Goal: Task Accomplishment & Management: Manage account settings

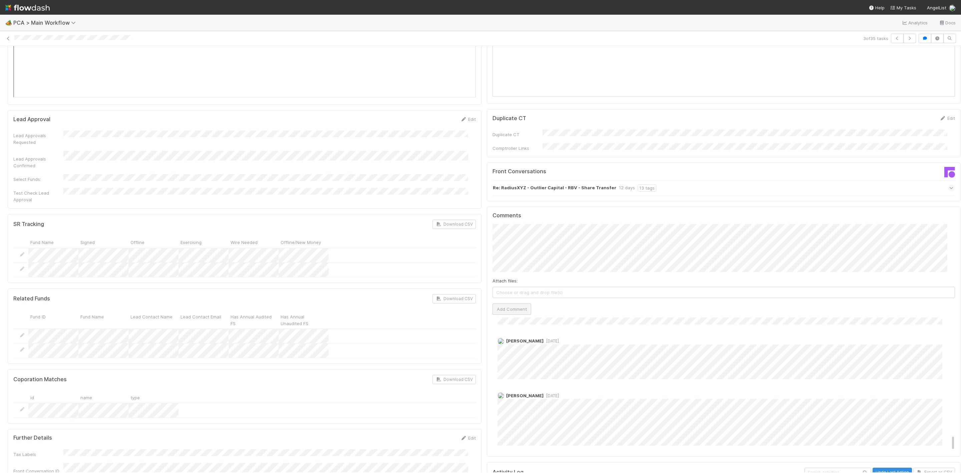
scroll to position [1051, 0]
click at [515, 304] on button "Add Comment" at bounding box center [512, 309] width 39 height 11
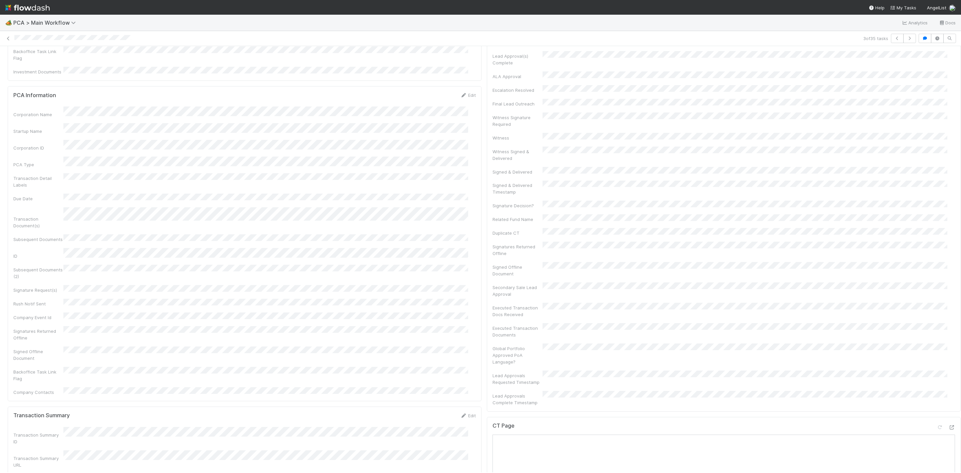
scroll to position [0, 0]
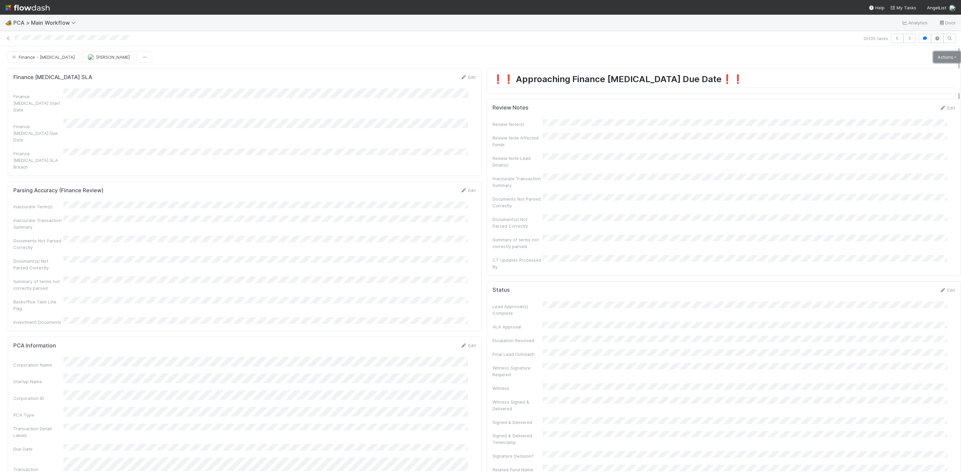
click at [934, 60] on link "Actions" at bounding box center [947, 56] width 27 height 11
click at [940, 109] on link "Edit" at bounding box center [948, 107] width 16 height 5
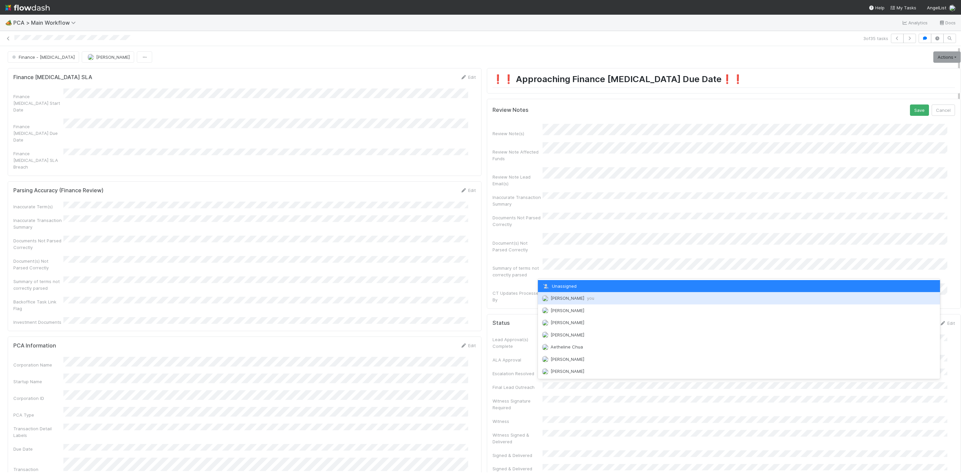
drag, startPoint x: 569, startPoint y: 297, endPoint x: 592, endPoint y: 284, distance: 26.2
click at [569, 297] on span "[PERSON_NAME] you" at bounding box center [573, 297] width 44 height 5
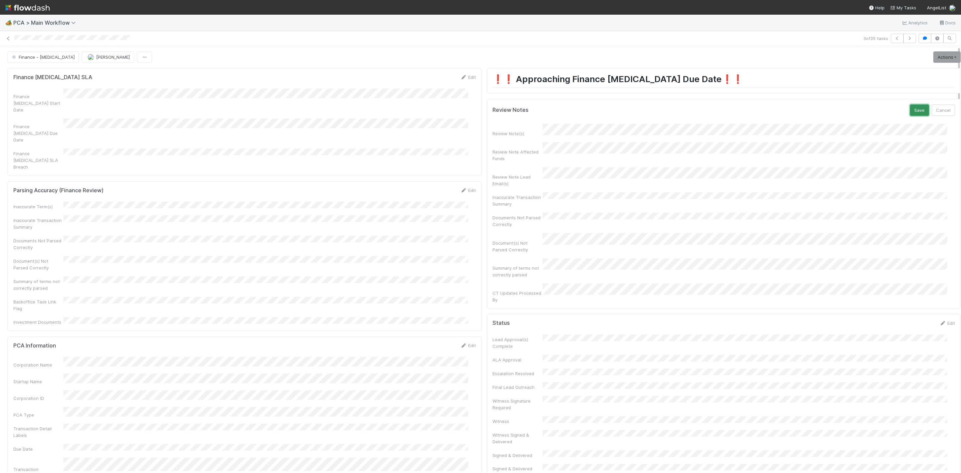
click at [910, 113] on button "Save" at bounding box center [919, 109] width 19 height 11
click at [934, 58] on link "Actions" at bounding box center [947, 56] width 27 height 11
click at [887, 81] on button "Move to Post-Close Question" at bounding box center [909, 80] width 108 height 9
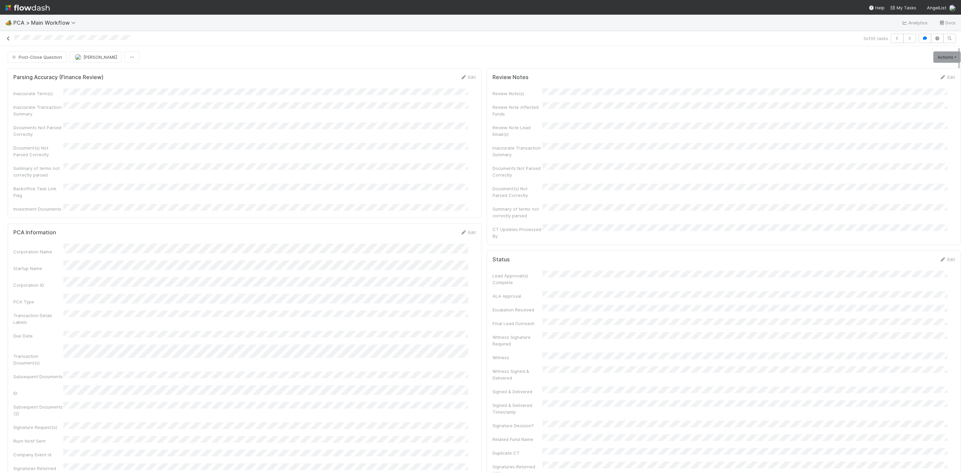
click at [8, 40] on icon at bounding box center [8, 38] width 7 height 4
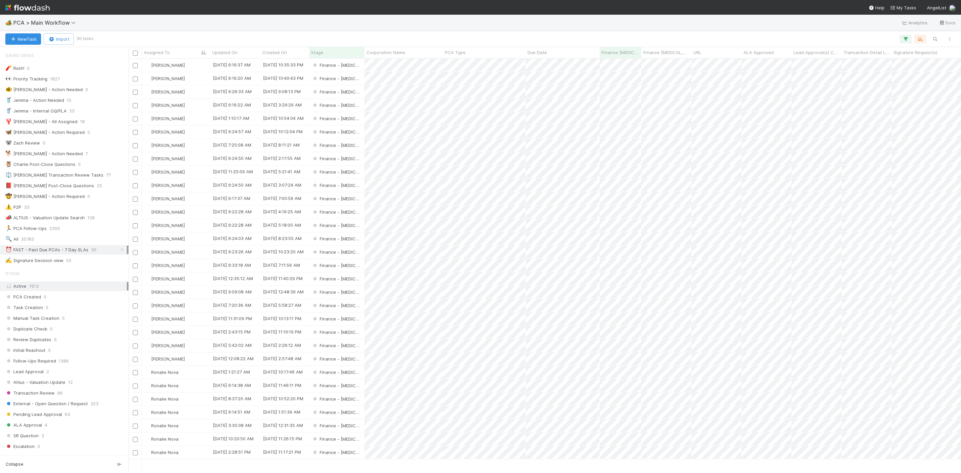
scroll to position [406, 825]
click at [198, 94] on div "[PERSON_NAME]" at bounding box center [176, 91] width 68 height 13
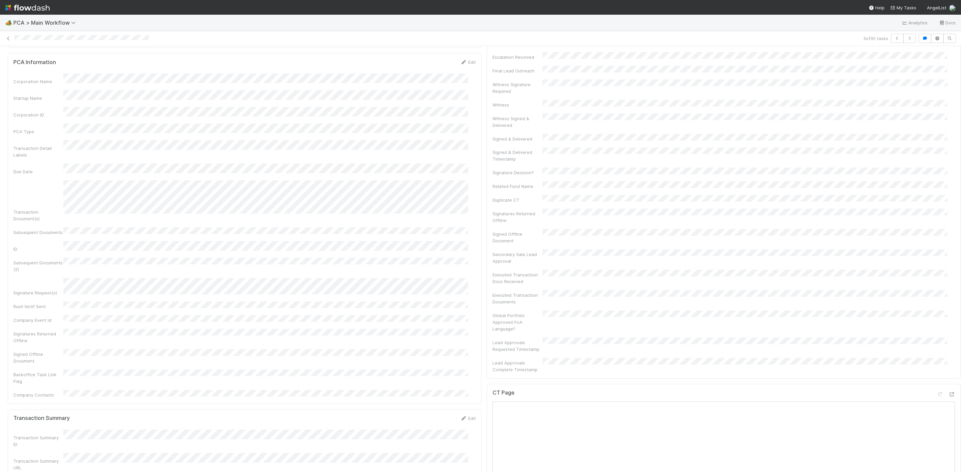
scroll to position [451, 0]
click at [949, 225] on icon at bounding box center [952, 227] width 7 height 4
click at [949, 322] on icon at bounding box center [952, 324] width 7 height 4
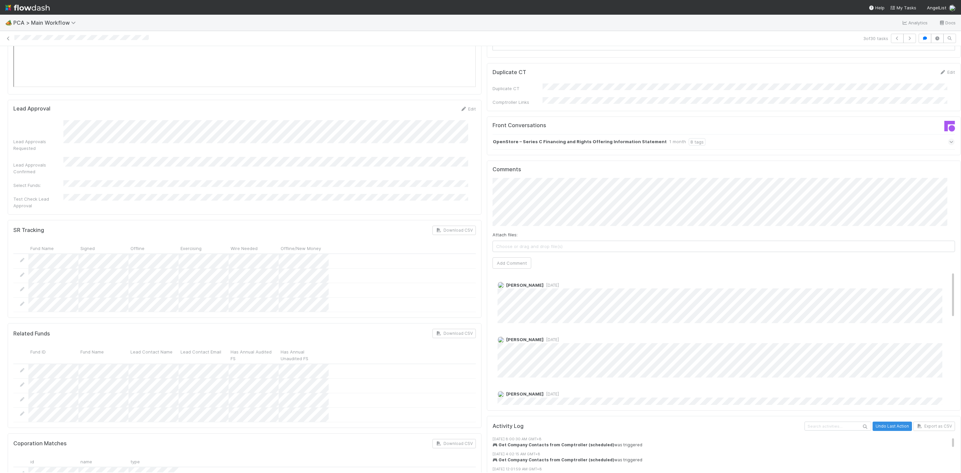
scroll to position [1151, 0]
